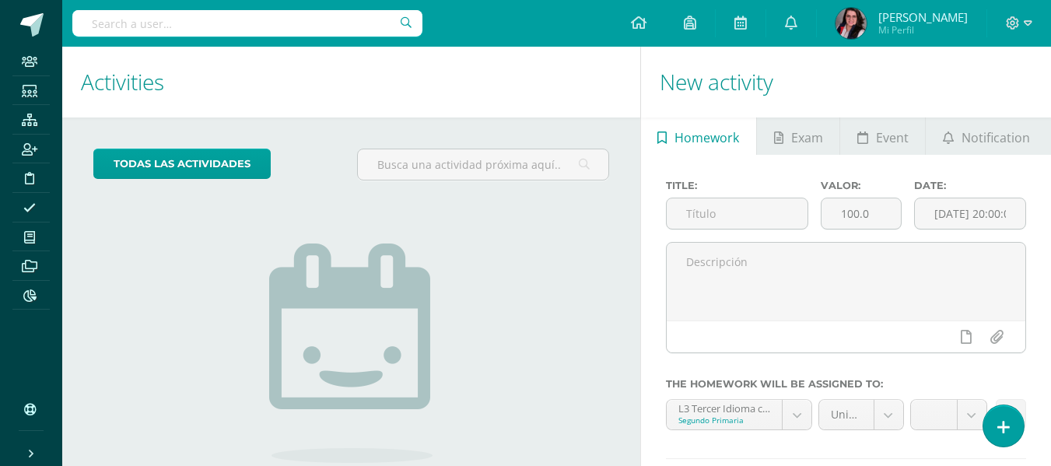
click at [154, 30] on input "text" at bounding box center [247, 23] width 350 height 26
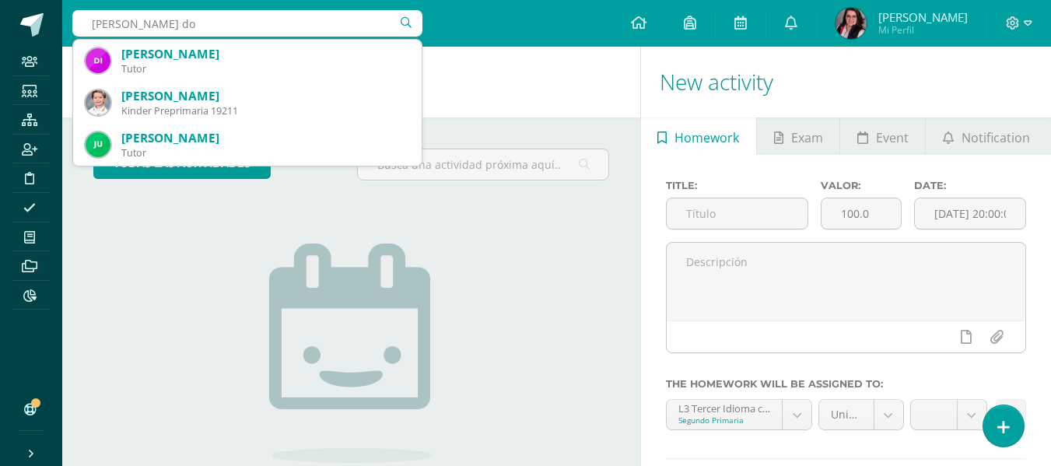
type input "diego don"
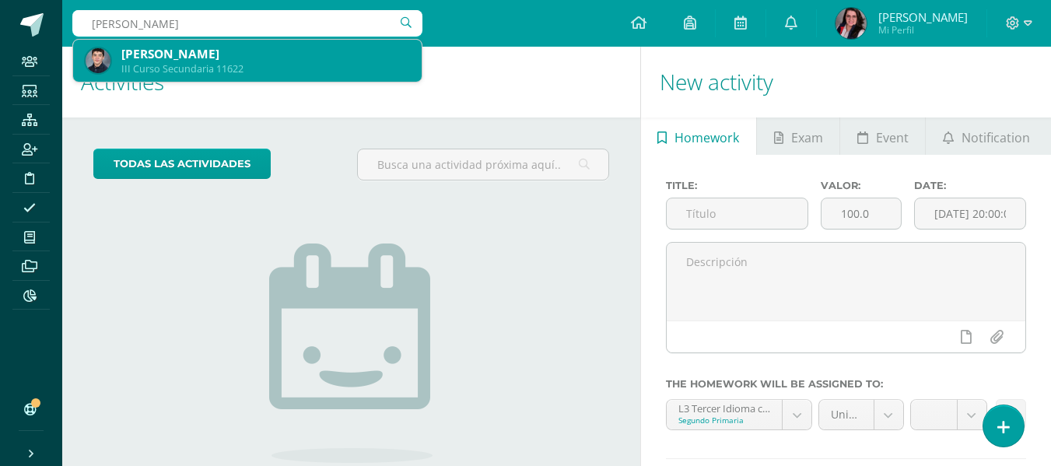
click at [184, 57] on div "Diego Estuardo Donis Ruiz" at bounding box center [265, 54] width 288 height 16
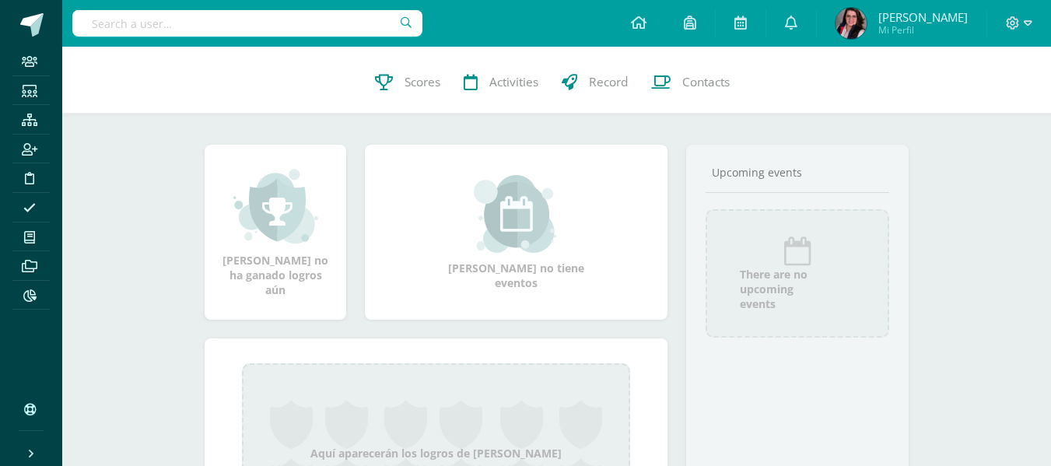
scroll to position [165, 0]
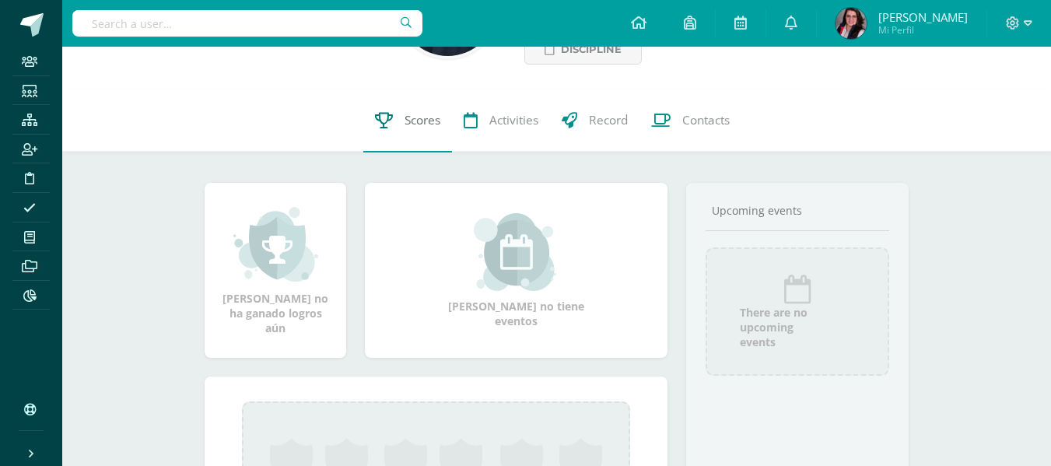
click at [412, 128] on span "Scores" at bounding box center [423, 121] width 36 height 16
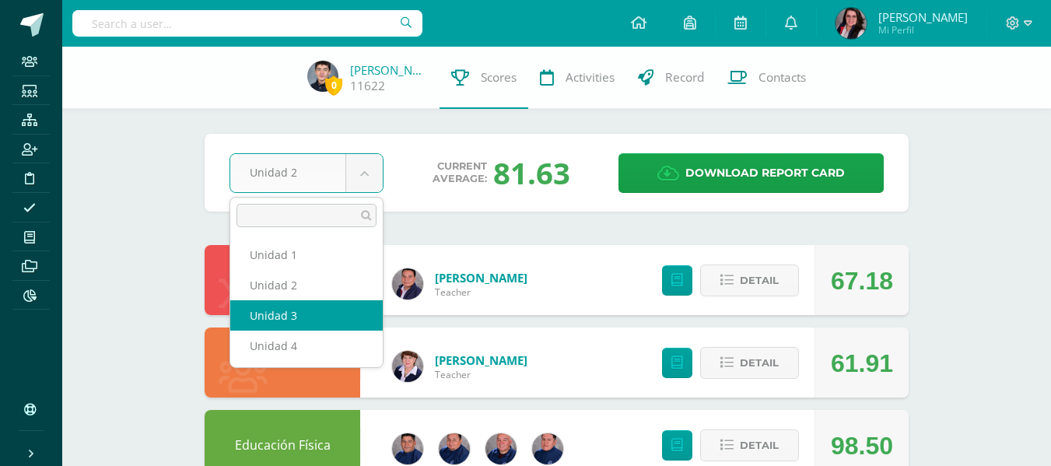
select select "Unidad 3"
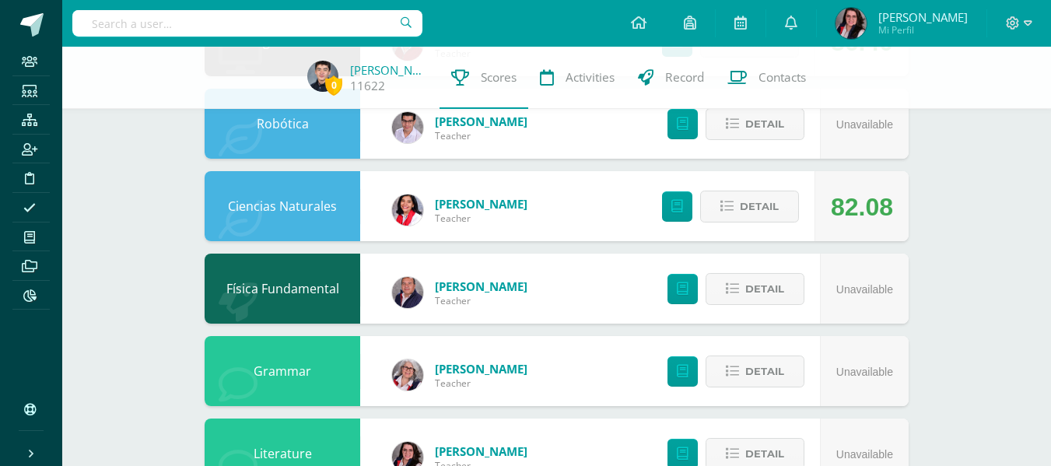
scroll to position [1035, 0]
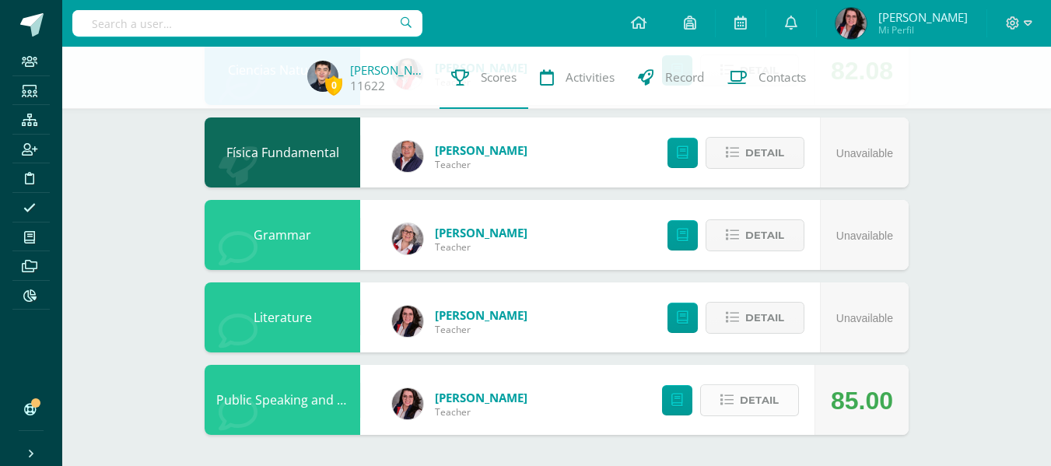
click at [765, 398] on span "Detail" at bounding box center [759, 400] width 39 height 29
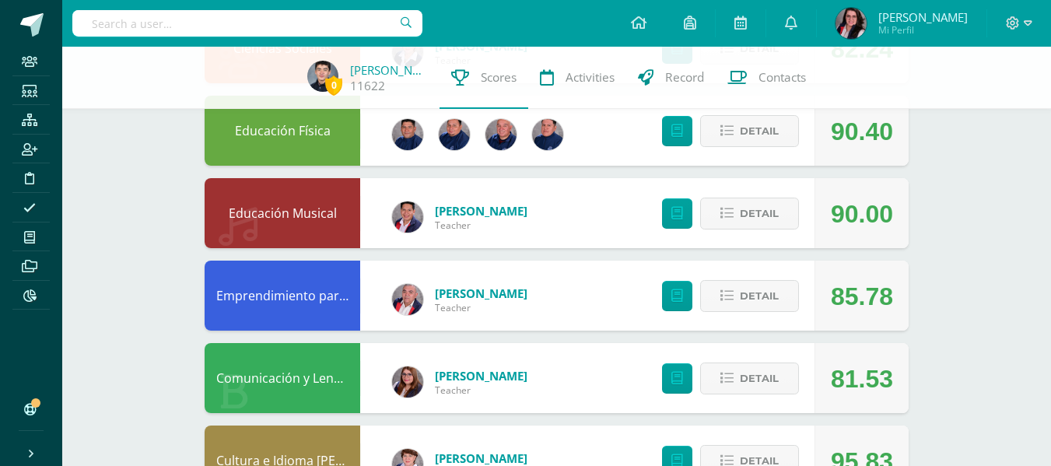
scroll to position [0, 0]
